Goal: Task Accomplishment & Management: Use online tool/utility

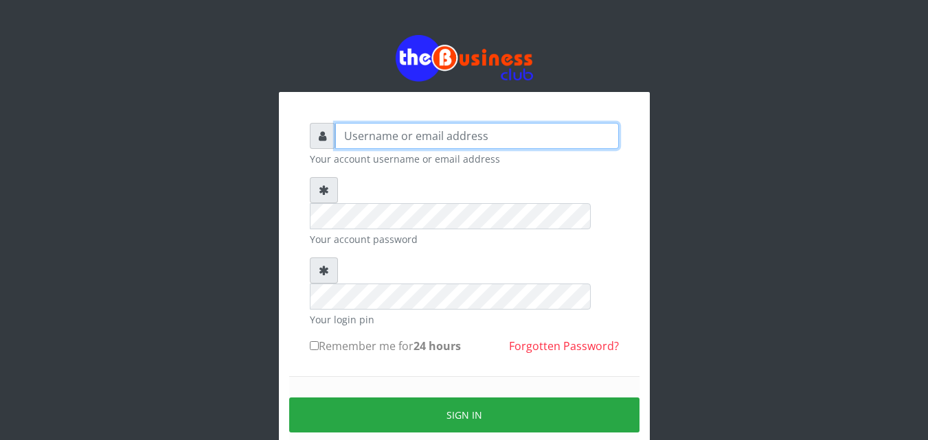
click at [431, 146] on input "text" at bounding box center [477, 136] width 284 height 26
type input "samueloyewole466@gmail.com"
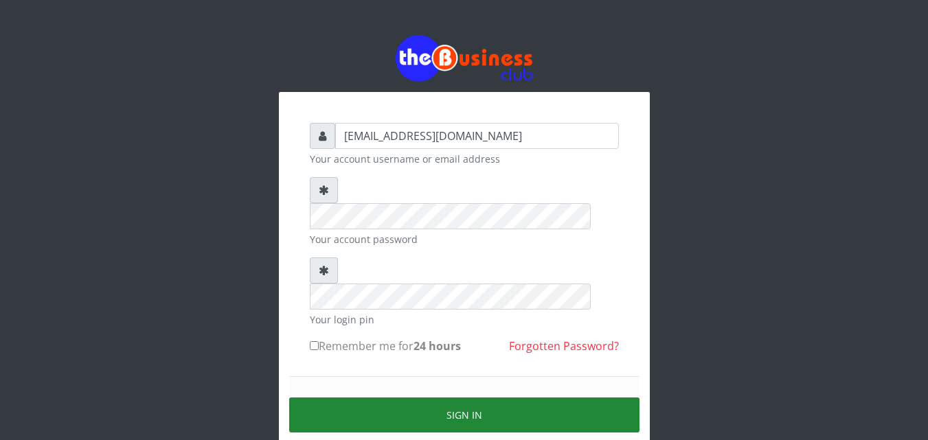
click at [413, 398] on button "Sign in" at bounding box center [464, 415] width 350 height 35
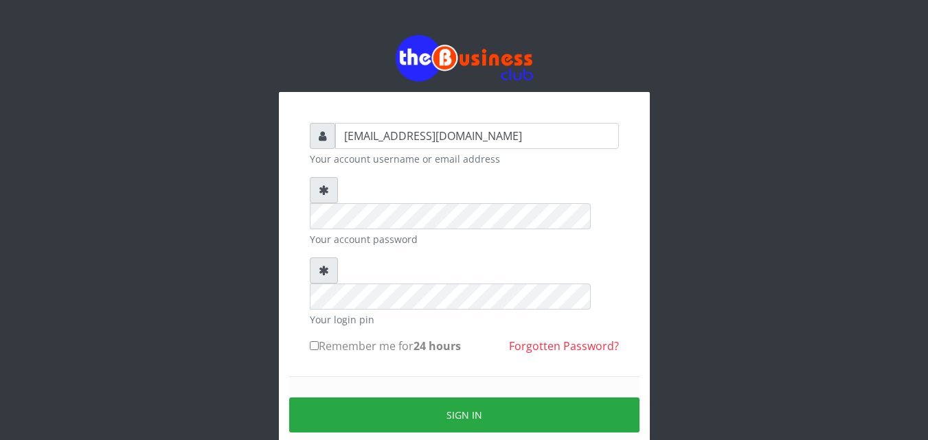
type input "samueloyewole466@gmail.com"
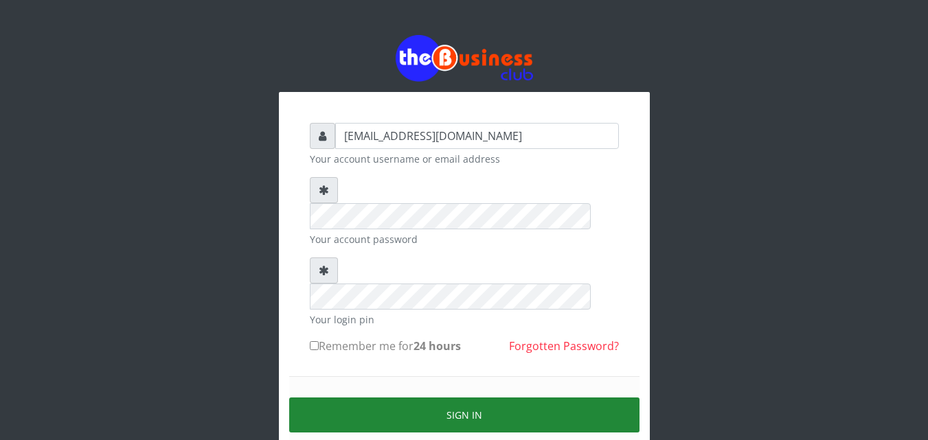
click at [423, 398] on button "Sign in" at bounding box center [464, 415] width 350 height 35
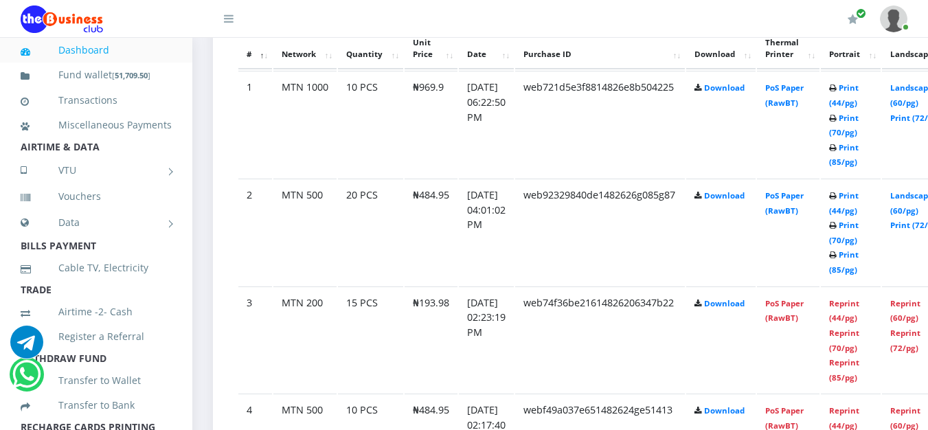
scroll to position [821, 0]
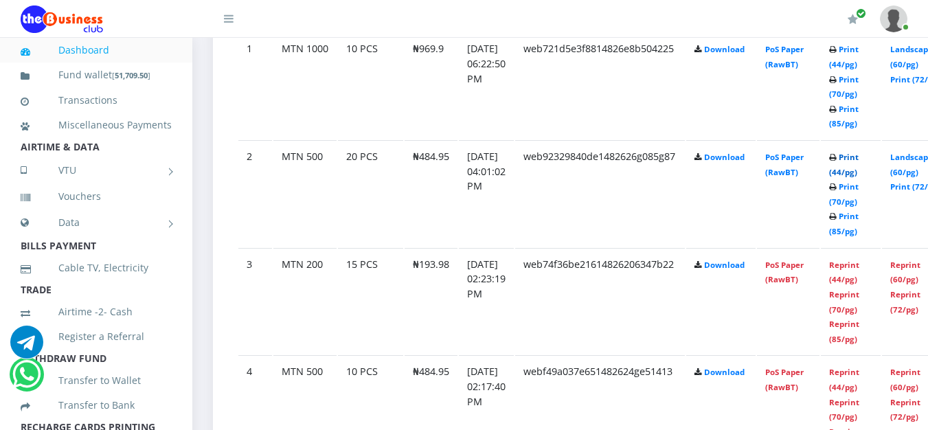
click at [859, 163] on link "Print (44/pg)" at bounding box center [844, 164] width 30 height 25
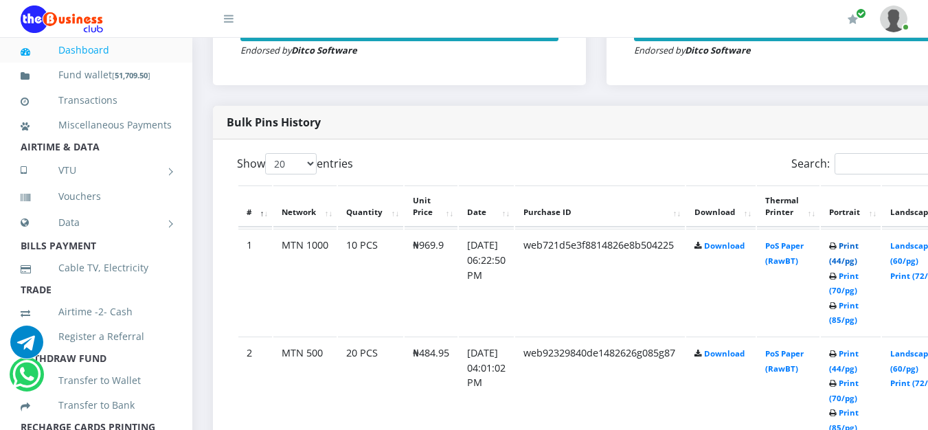
click at [859, 248] on link "Print (44/pg)" at bounding box center [844, 252] width 30 height 25
